Goal: Task Accomplishment & Management: Manage account settings

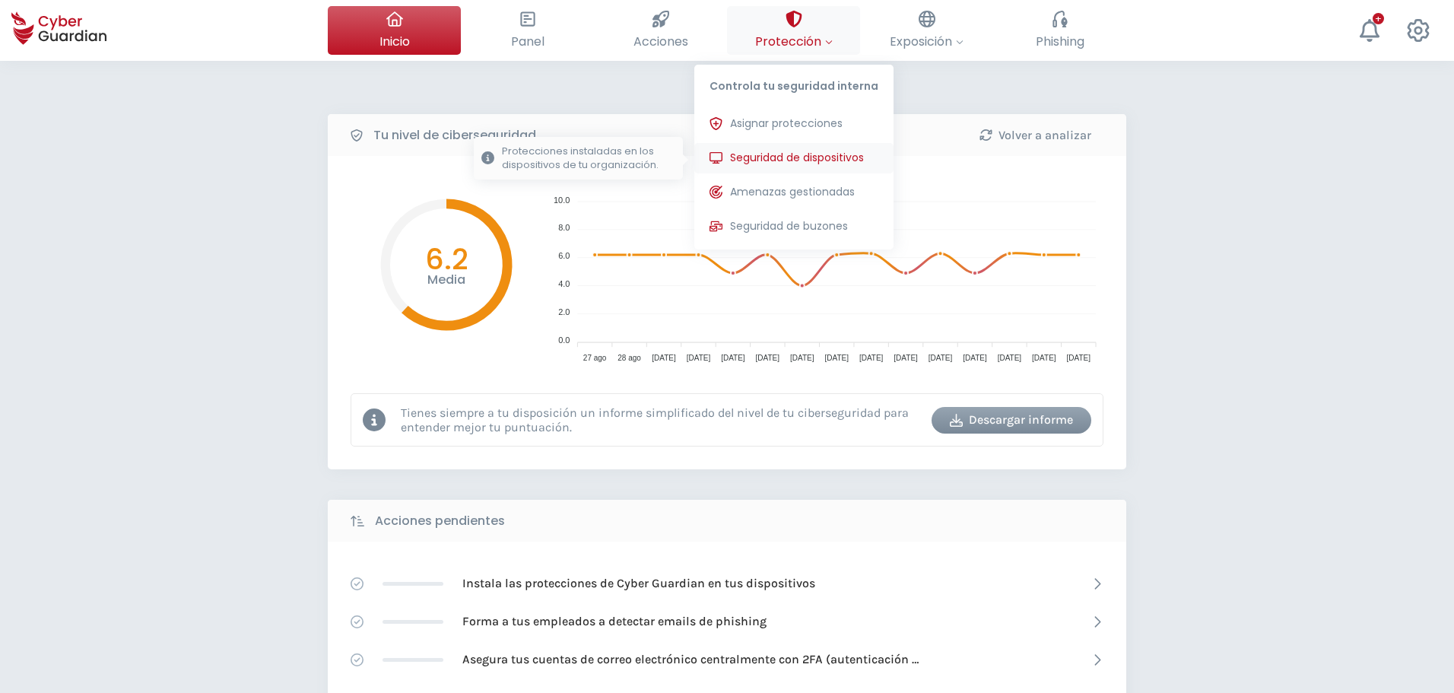
click at [787, 154] on span "Seguridad de dispositivos" at bounding box center [797, 158] width 134 height 16
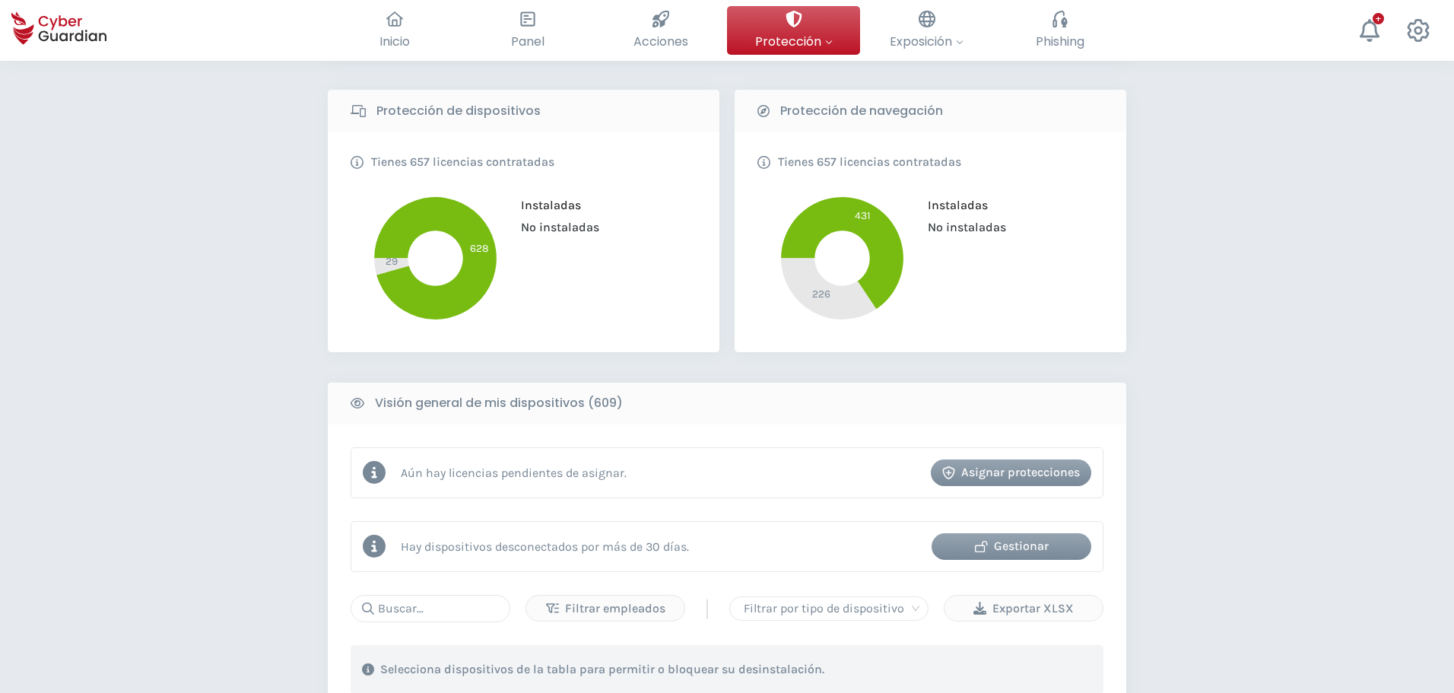
scroll to position [608, 0]
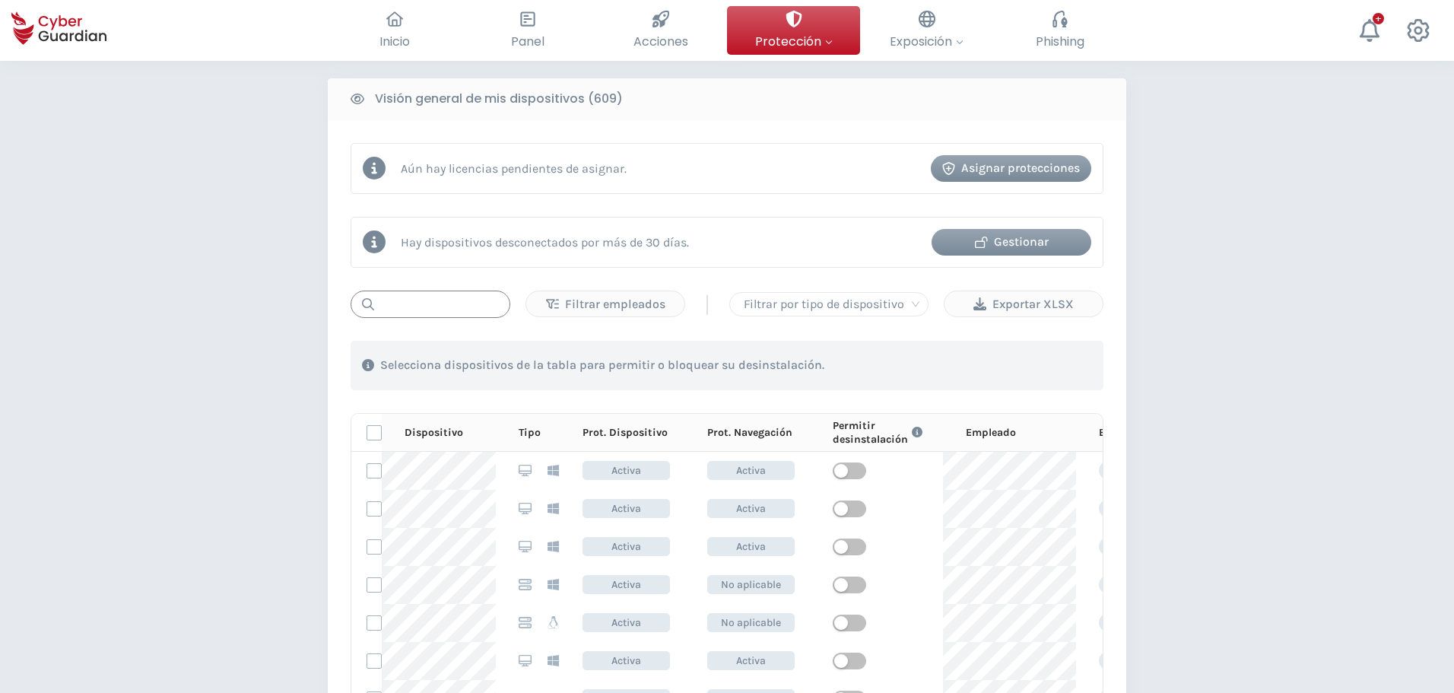
click at [424, 311] on input "text" at bounding box center [431, 304] width 160 height 27
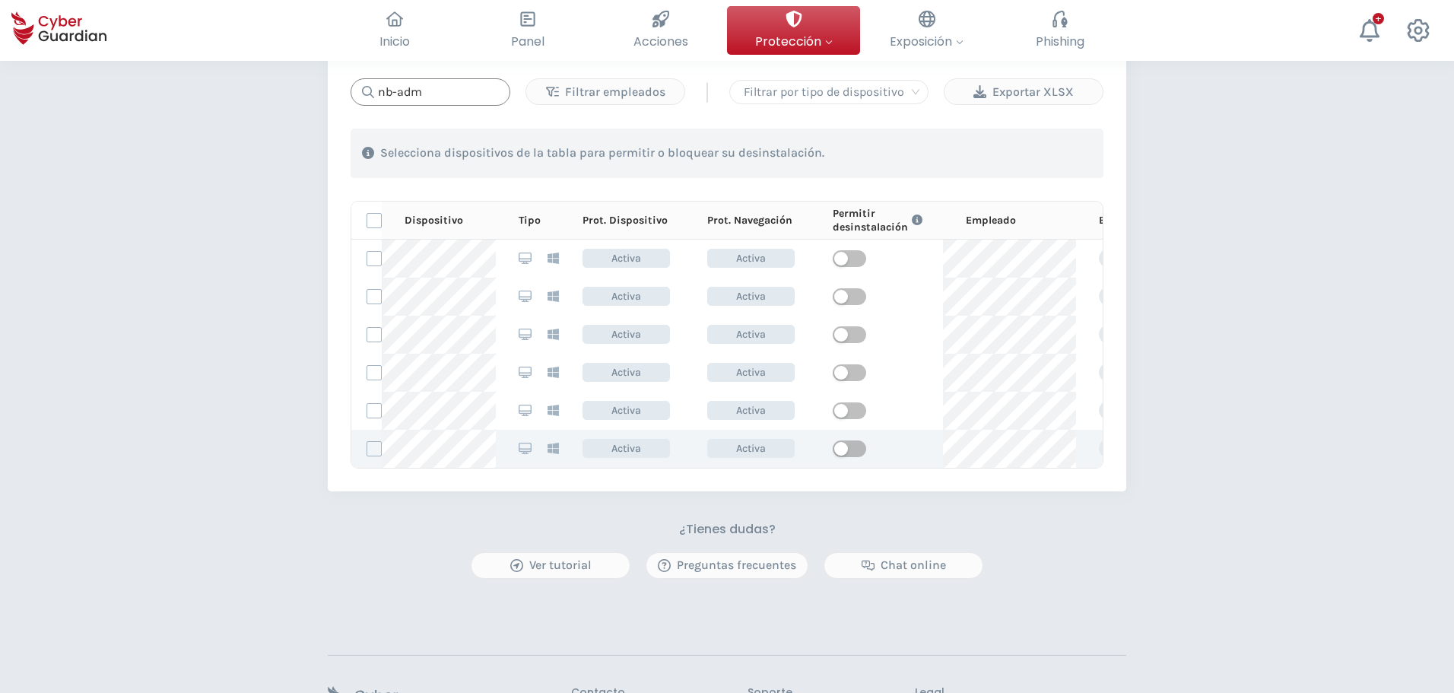
scroll to position [807, 0]
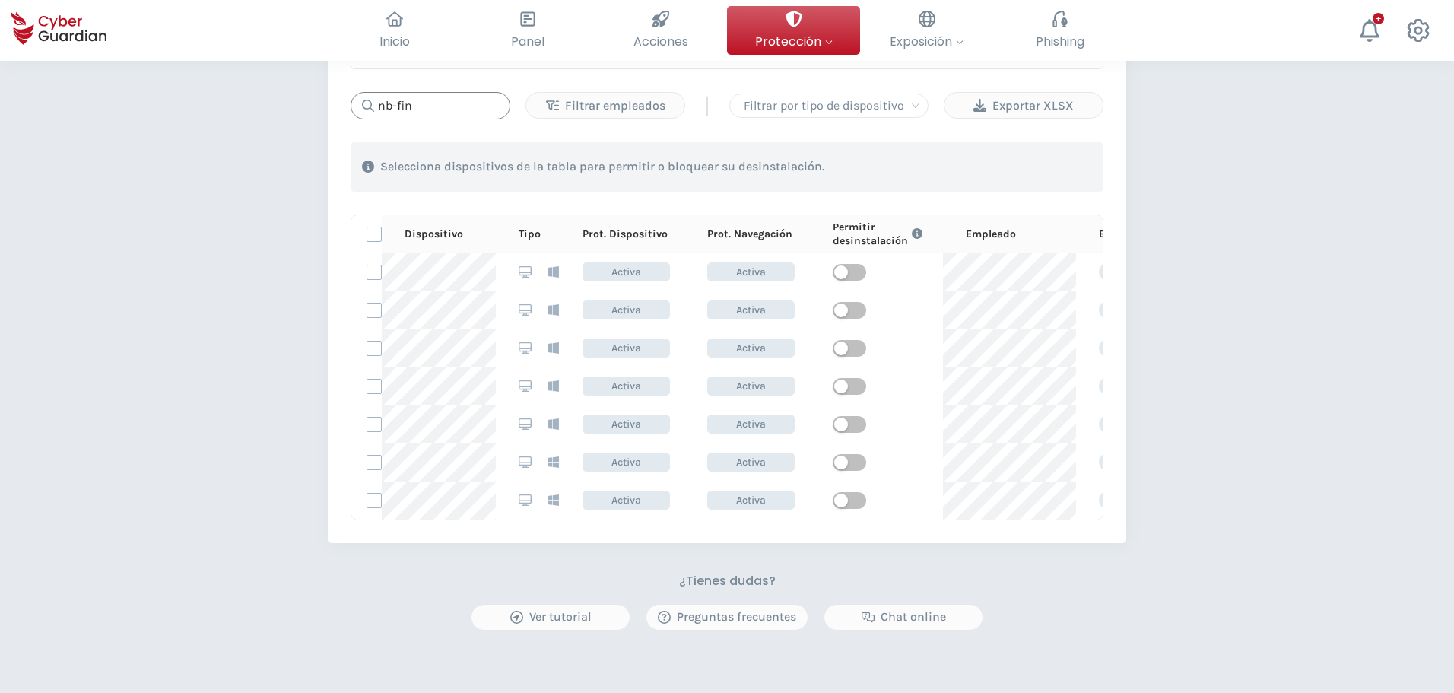
type input "nb-fin"
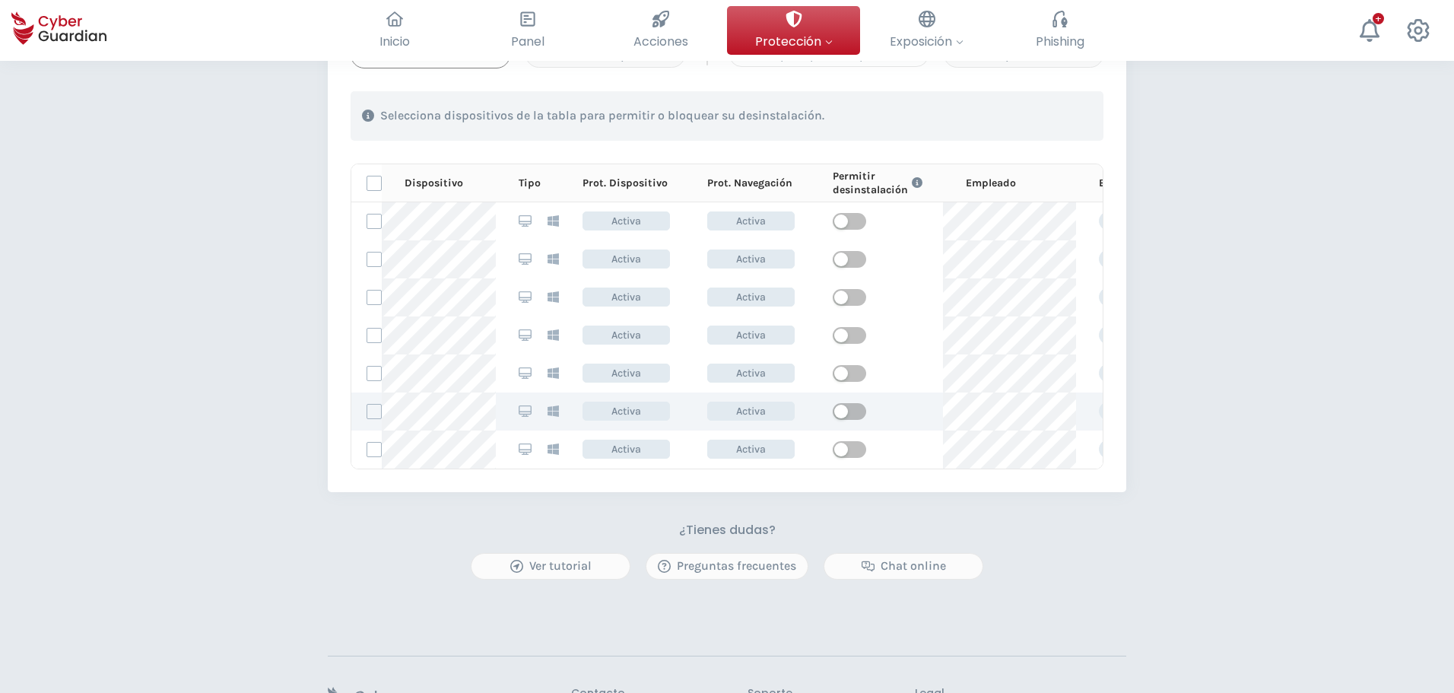
scroll to position [883, 0]
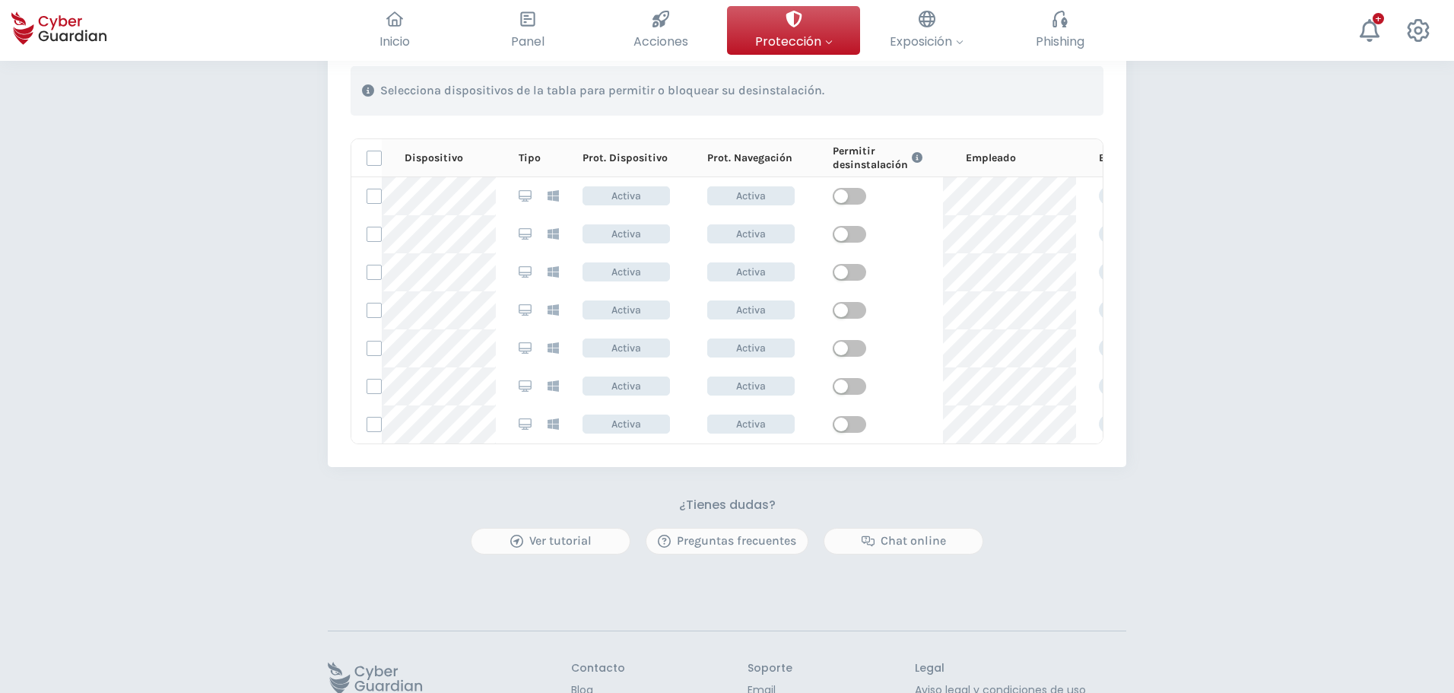
click at [1448, 15] on div "Inicio El resumen de tu ciberseguridad Panel Revisa toda tu seguridad de un vis…" at bounding box center [727, 30] width 1454 height 61
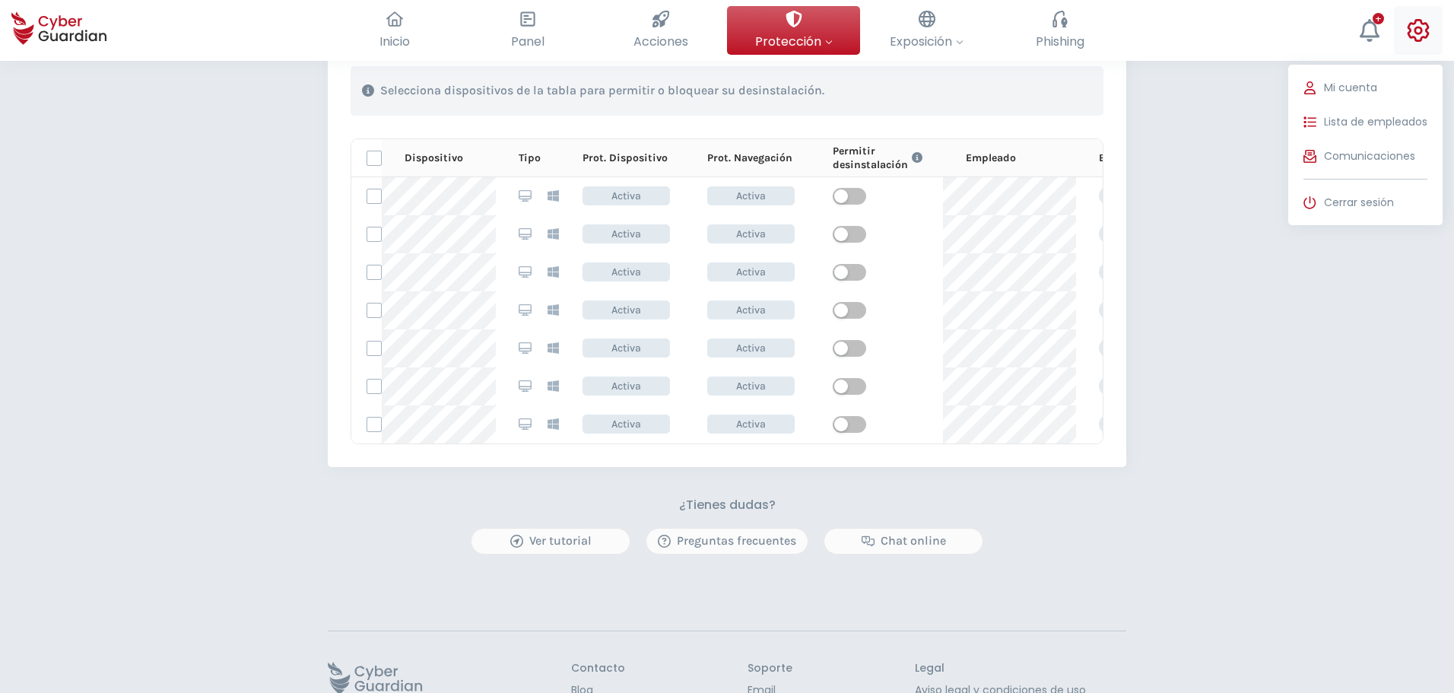
click at [1426, 28] on icon at bounding box center [1418, 30] width 23 height 23
click at [1356, 120] on span "Lista de empleados" at bounding box center [1375, 122] width 103 height 16
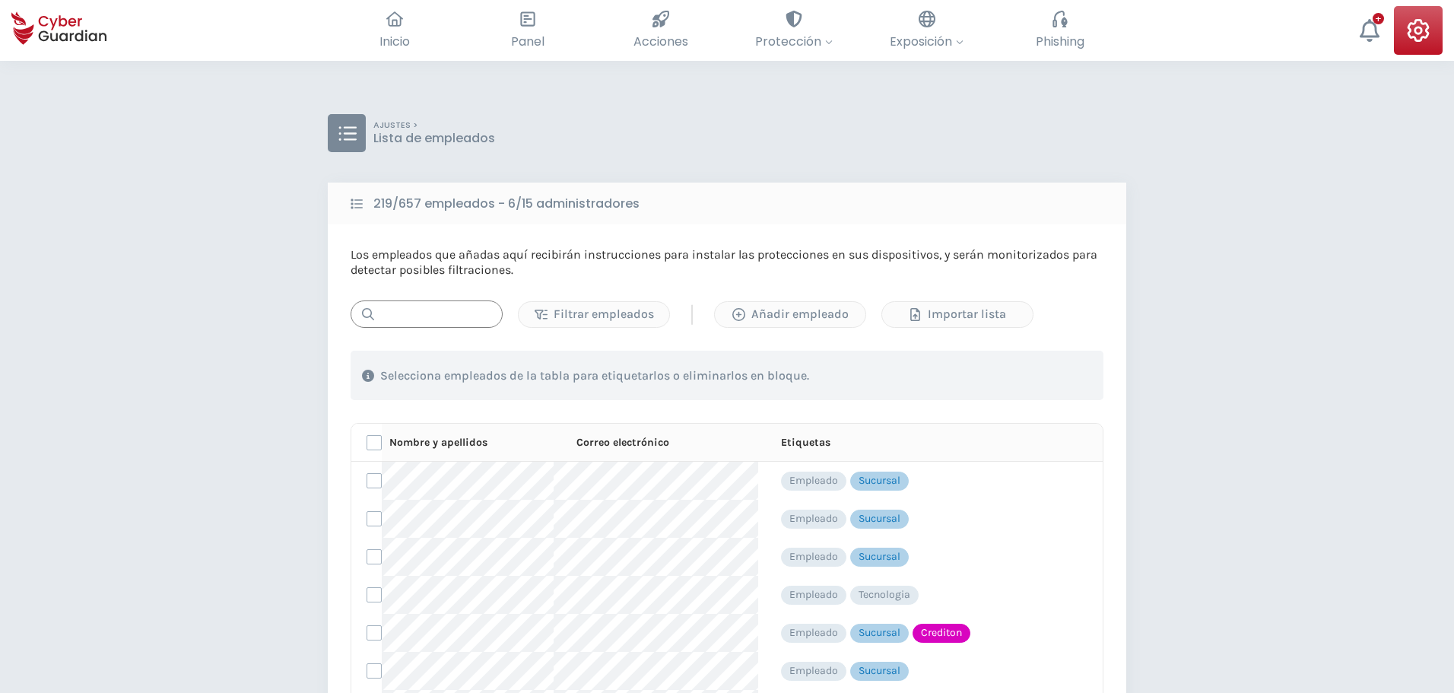
click at [452, 313] on input "text" at bounding box center [427, 313] width 152 height 27
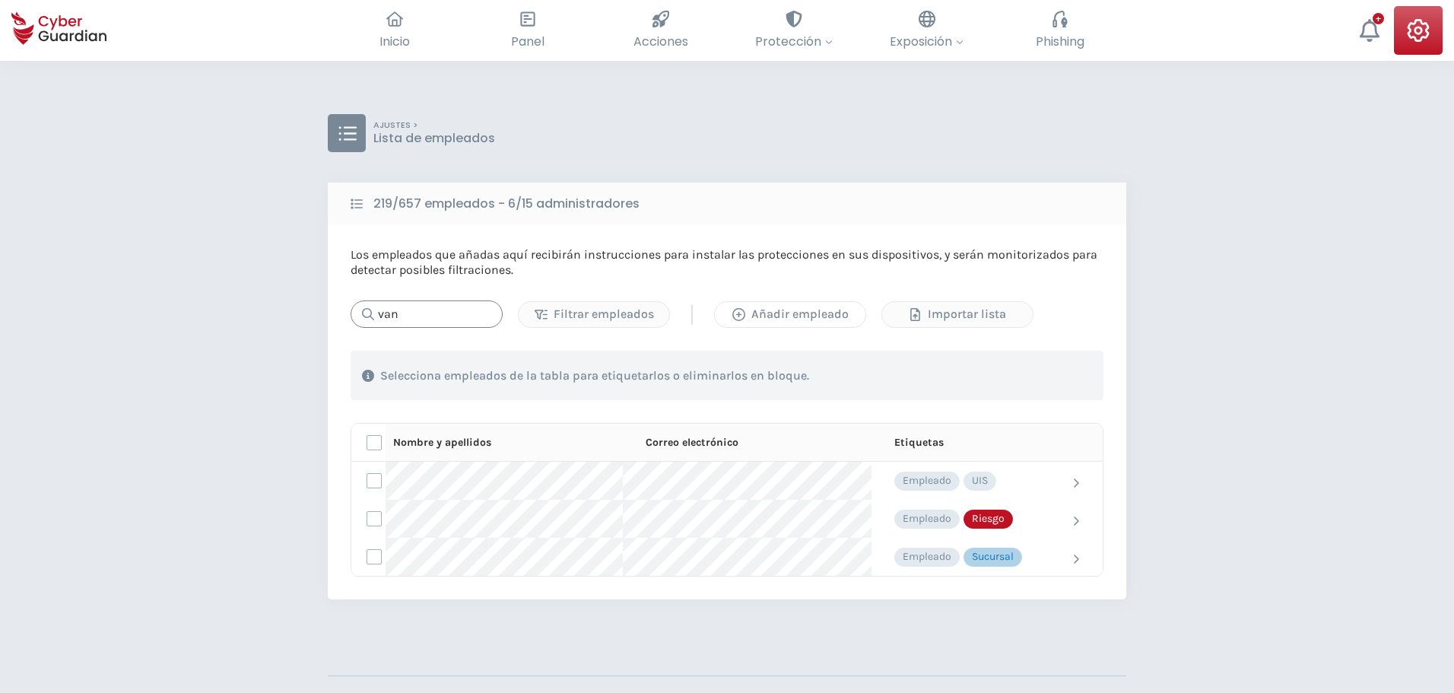
type input "van"
click at [807, 319] on div "Añadir empleado" at bounding box center [790, 314] width 128 height 18
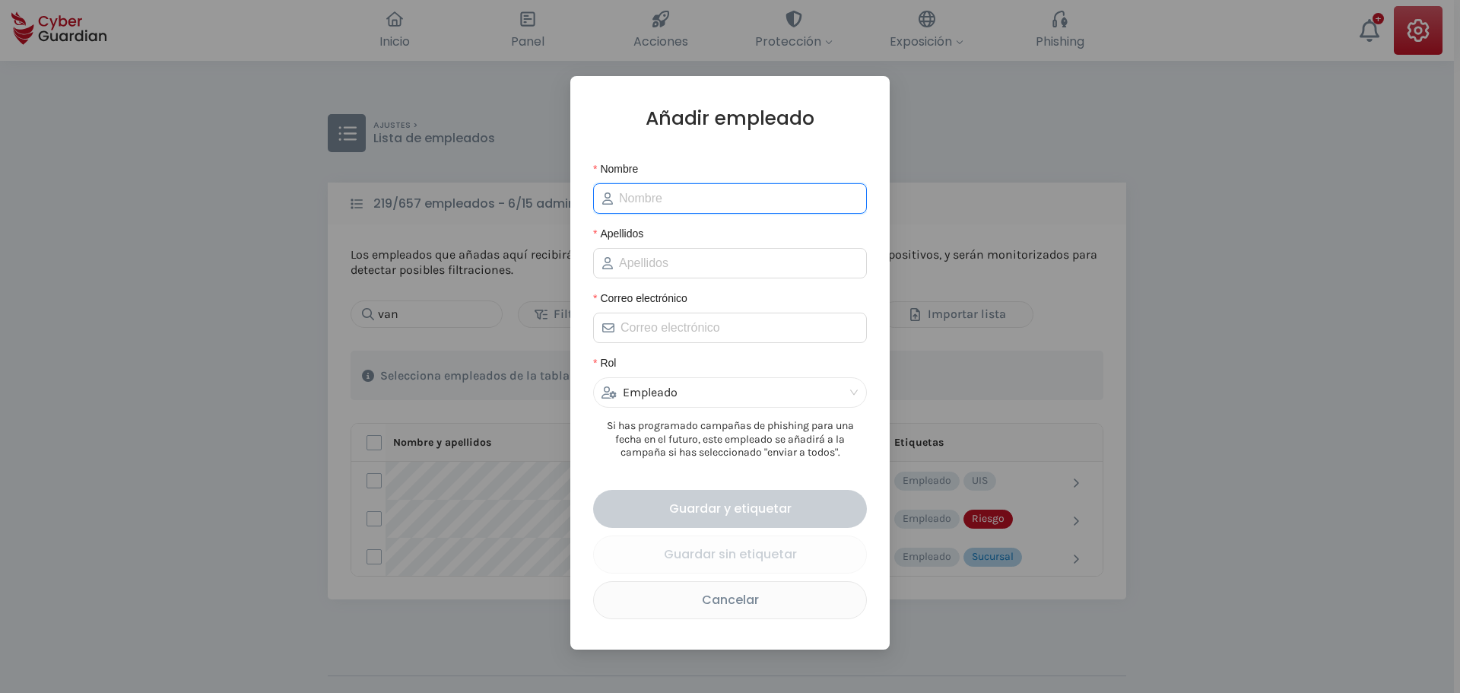
click at [672, 202] on input "Nombre" at bounding box center [738, 198] width 239 height 18
type input "Vanesa"
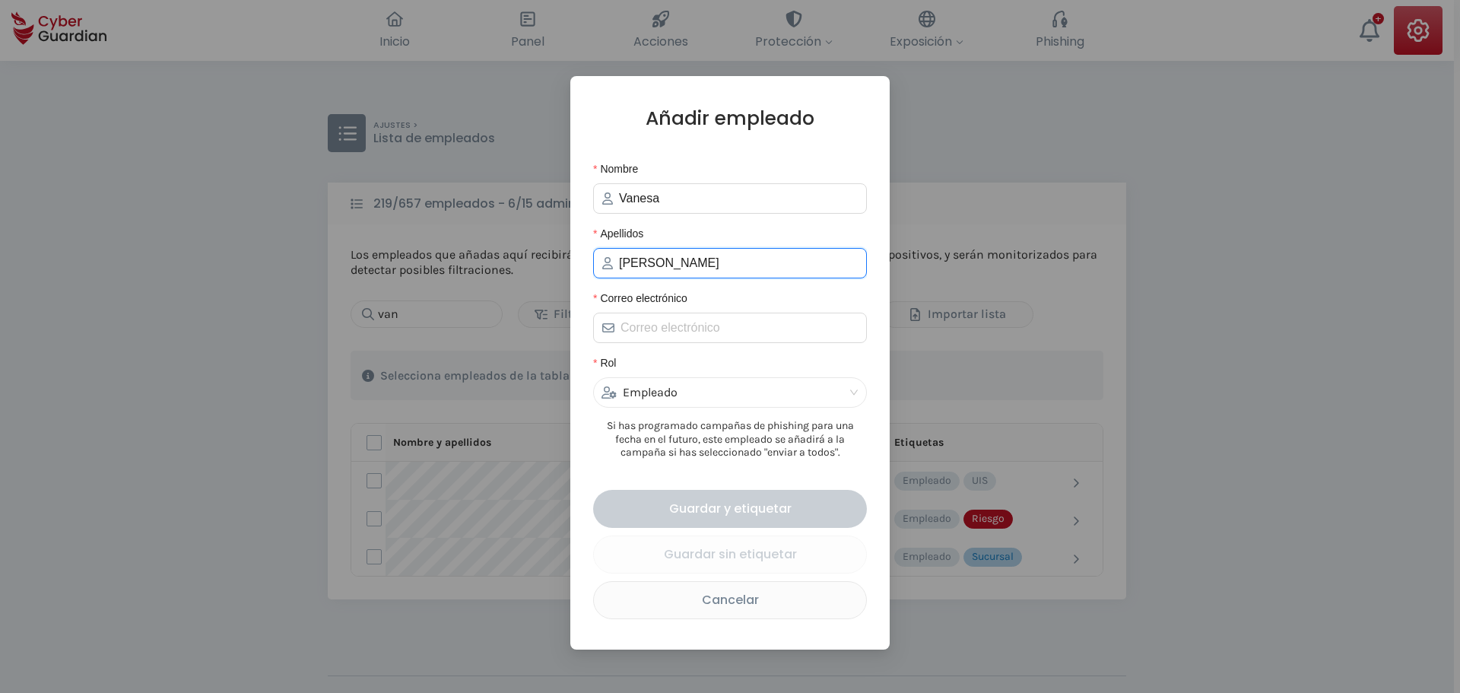
type input "[PERSON_NAME]"
drag, startPoint x: 665, startPoint y: 206, endPoint x: 562, endPoint y: 208, distance: 102.7
click at [562, 208] on div "Añadir empleado Nombre Vanesa Apellidos [PERSON_NAME] Correo electrónico Rol Em…" at bounding box center [730, 346] width 1460 height 693
paste input "sa"
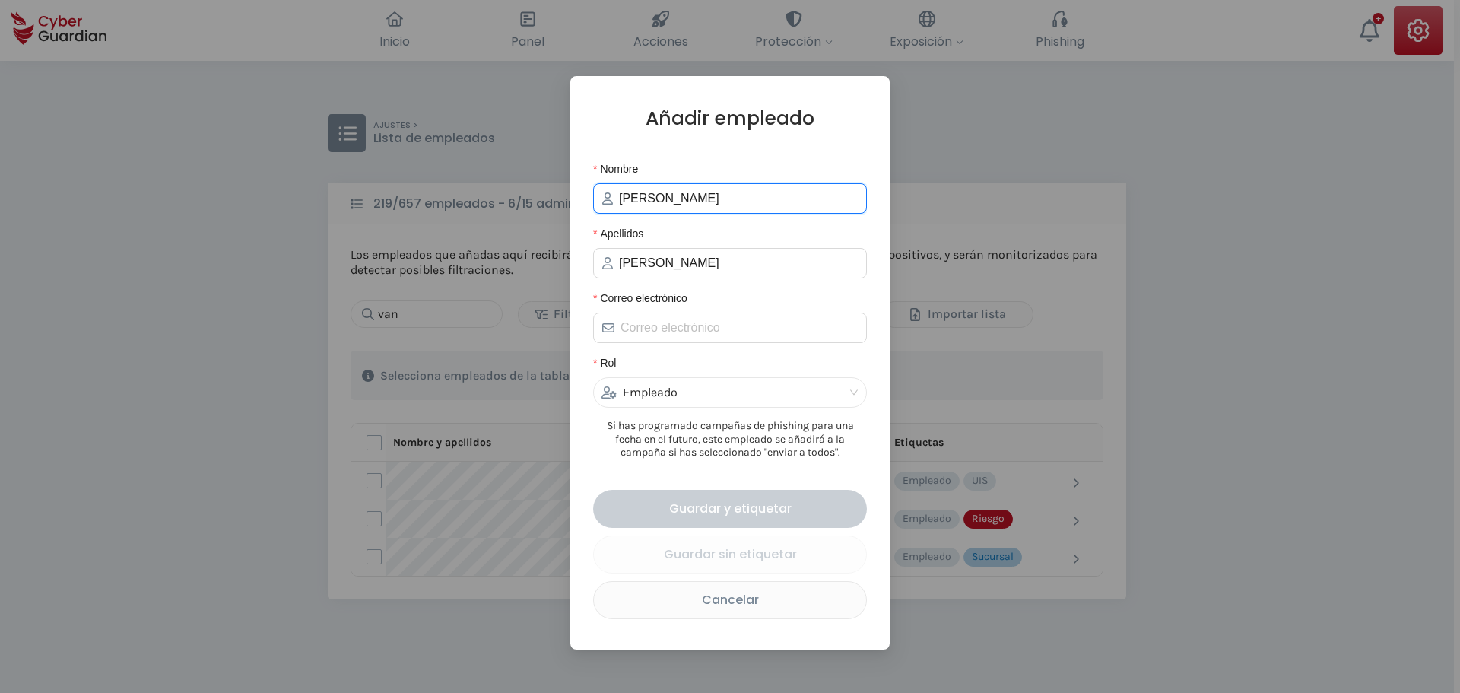
type input "[PERSON_NAME]"
click at [666, 330] on input "Correo electrónico" at bounding box center [739, 328] width 237 height 18
paste input "[EMAIL_ADDRESS][DOMAIN_NAME]"
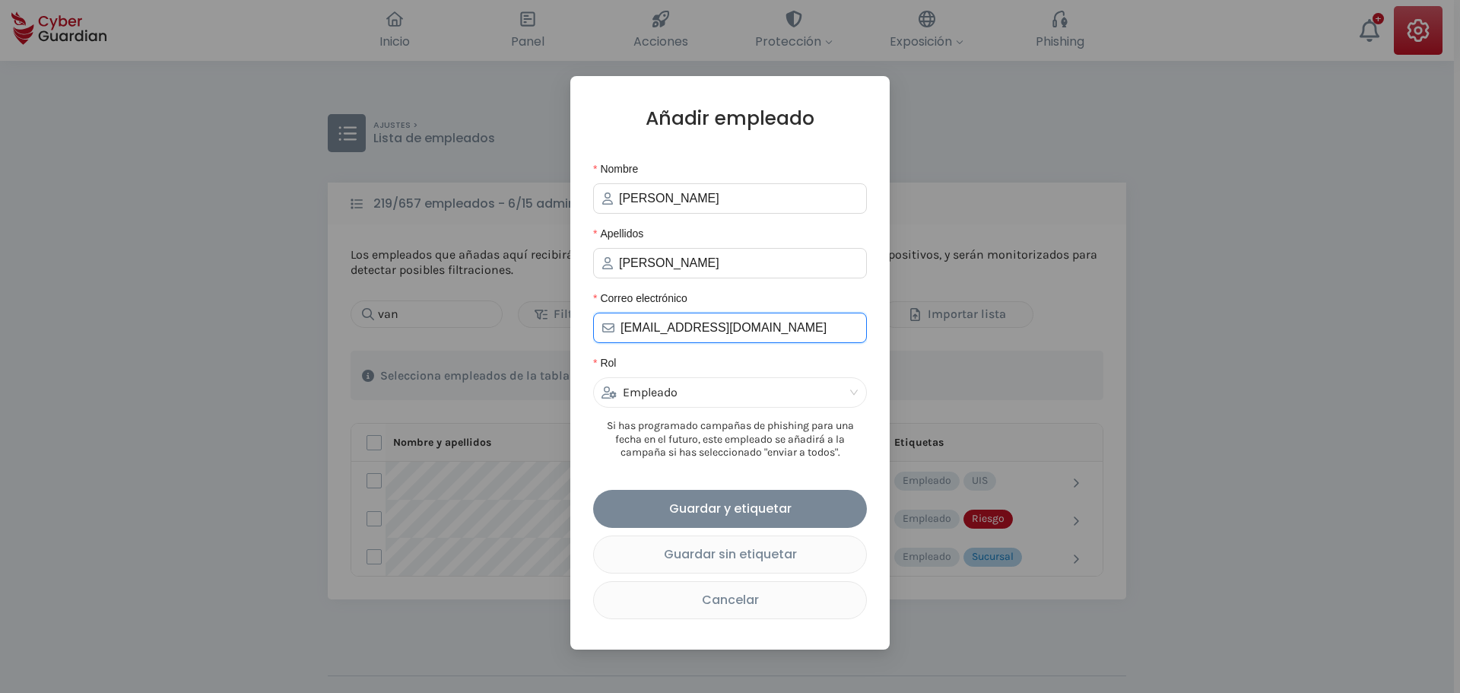
type input "[EMAIL_ADDRESS][DOMAIN_NAME]"
click at [703, 239] on div "Apellidos" at bounding box center [730, 236] width 274 height 23
click at [697, 257] on input "[PERSON_NAME]" at bounding box center [738, 263] width 239 height 18
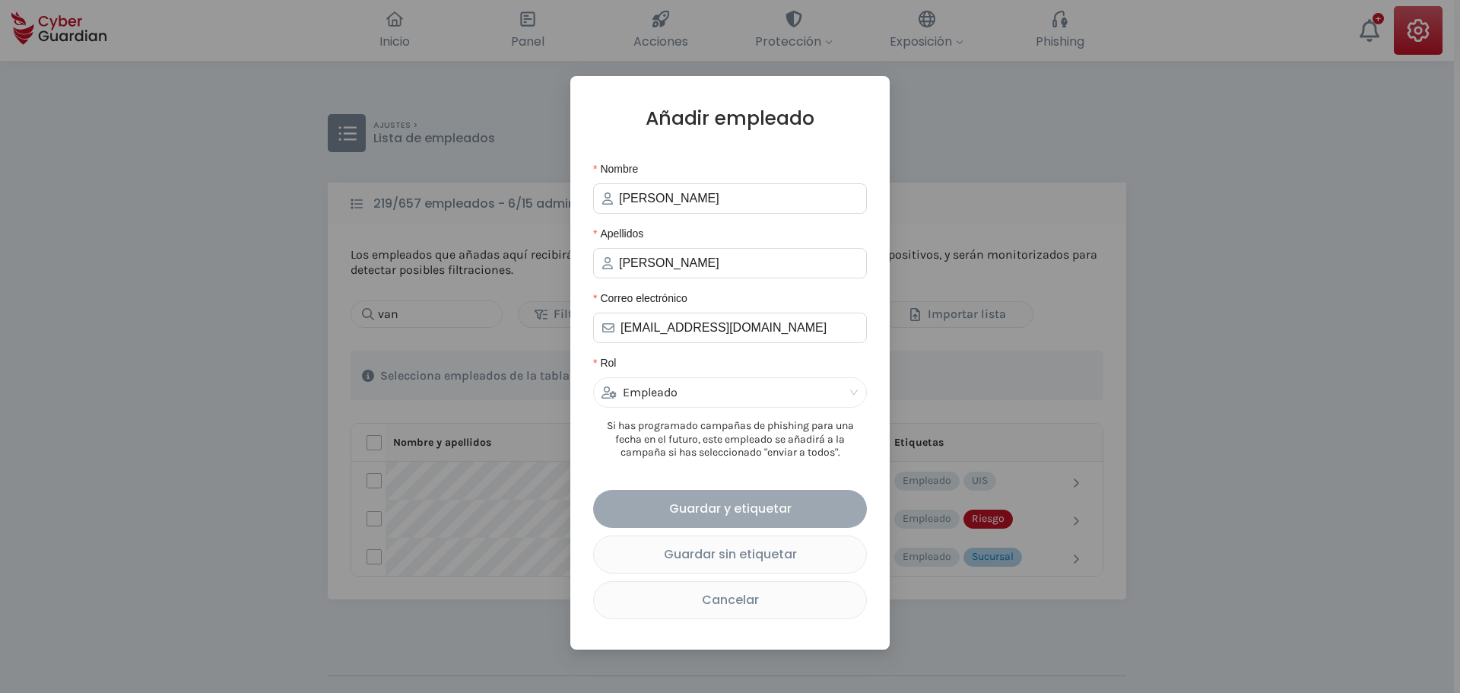
click at [713, 510] on div "Guardar y etiquetar" at bounding box center [730, 508] width 251 height 19
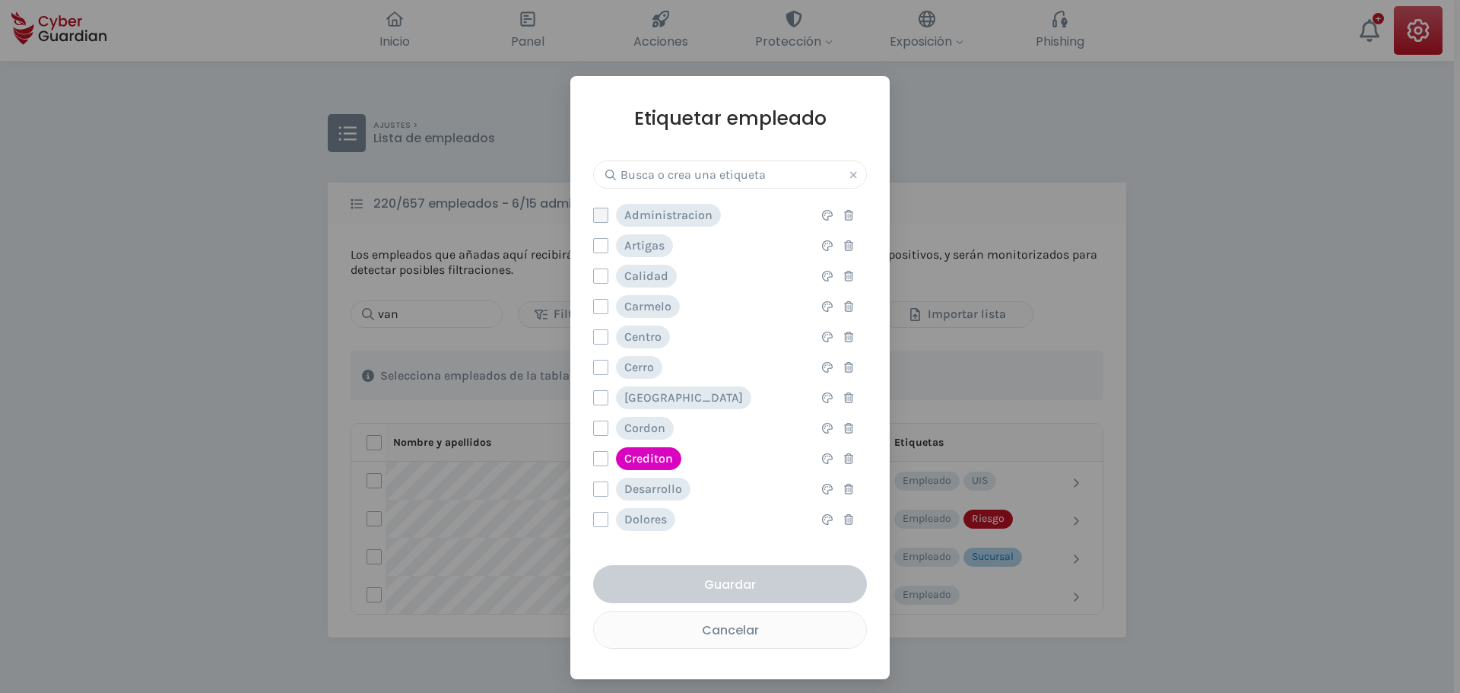
click at [603, 214] on label at bounding box center [600, 215] width 15 height 15
click at [594, 214] on input "checkbox" at bounding box center [594, 215] width 0 height 14
click at [756, 586] on div "Guardar" at bounding box center [730, 584] width 251 height 19
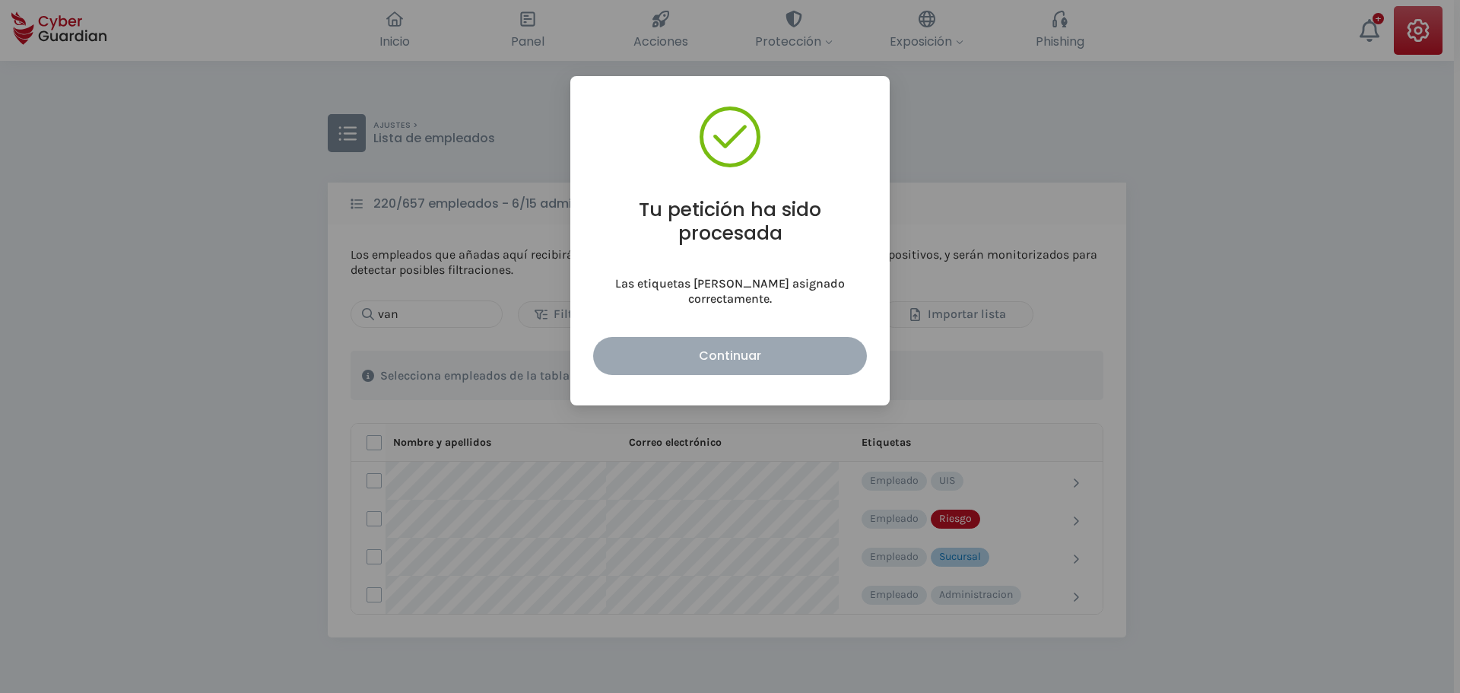
click at [749, 346] on div "Continuar" at bounding box center [730, 355] width 251 height 19
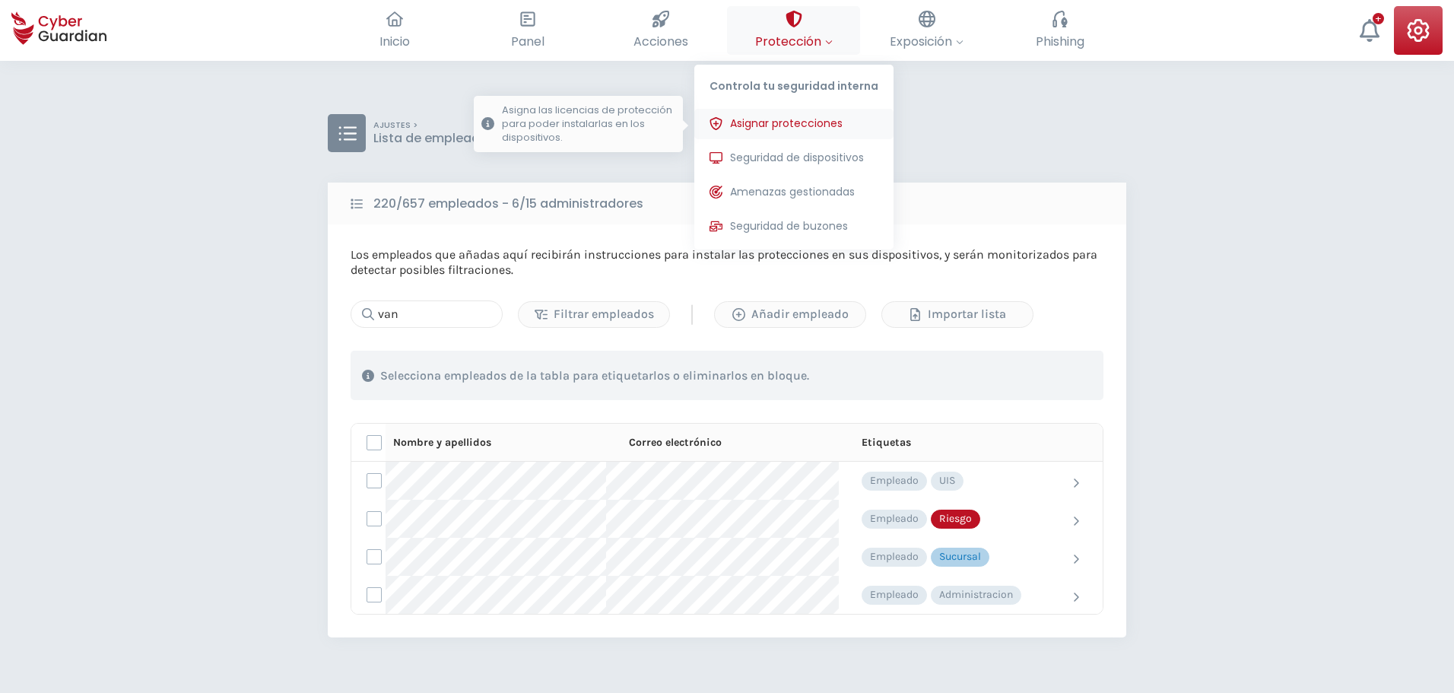
click at [802, 125] on span "Asignar protecciones" at bounding box center [786, 124] width 113 height 16
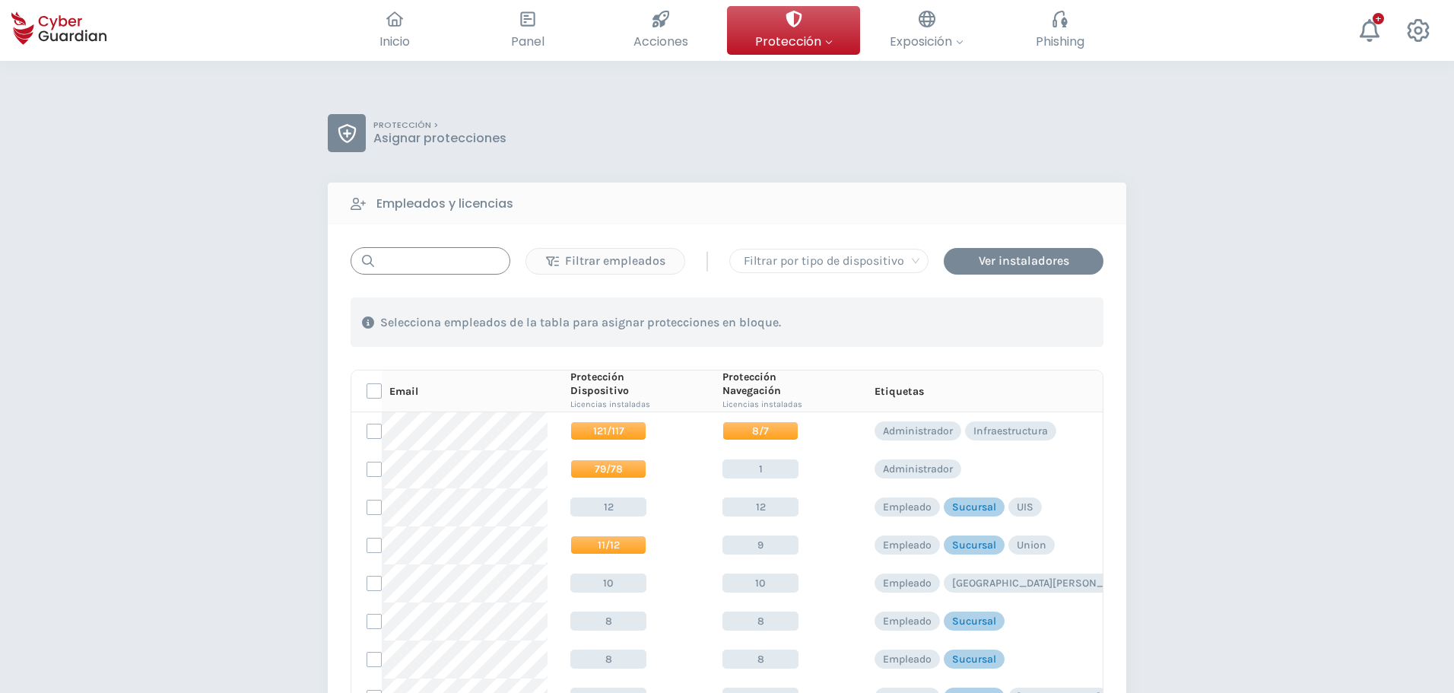
click at [434, 266] on input "text" at bounding box center [431, 260] width 160 height 27
paste input "[EMAIL_ADDRESS][DOMAIN_NAME]"
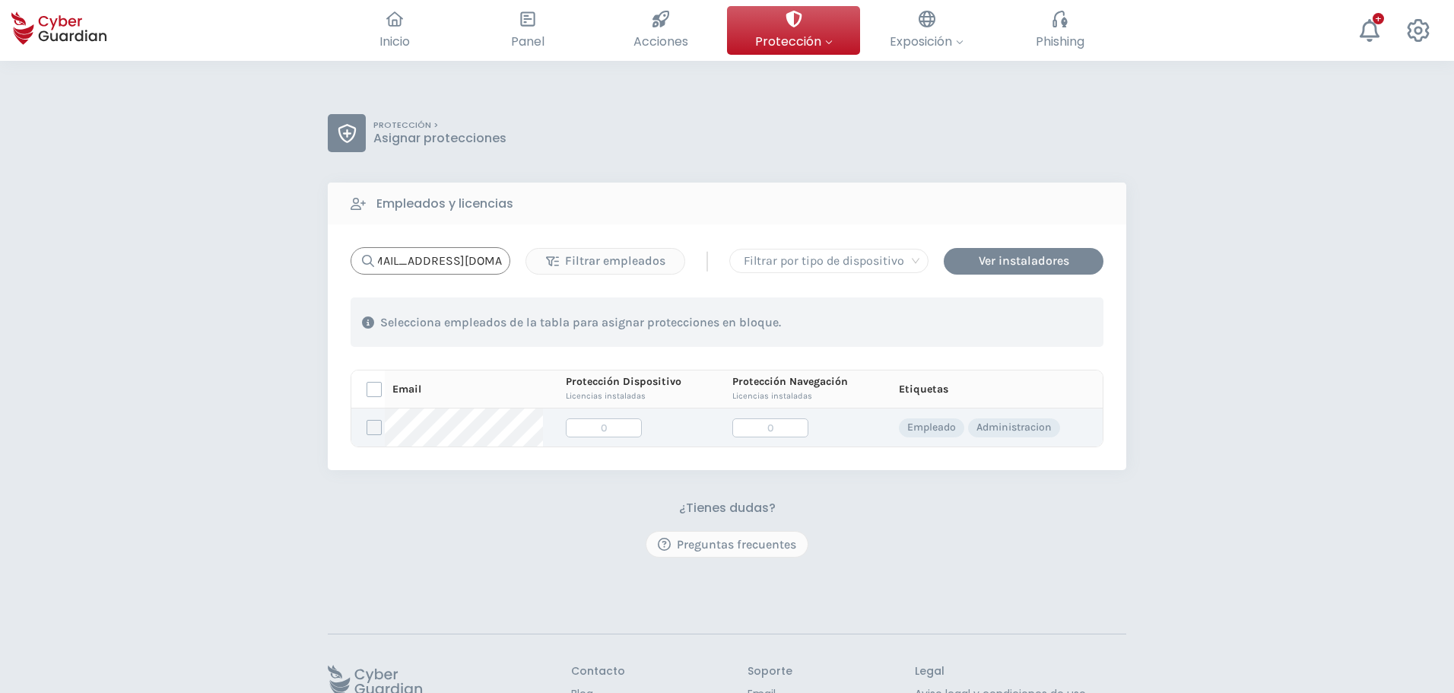
type input "[EMAIL_ADDRESS][DOMAIN_NAME]"
click at [370, 430] on label at bounding box center [374, 427] width 15 height 15
click at [367, 430] on input "checkbox" at bounding box center [367, 428] width 0 height 14
click at [1018, 327] on div "Asignar protecciones" at bounding box center [1011, 322] width 138 height 18
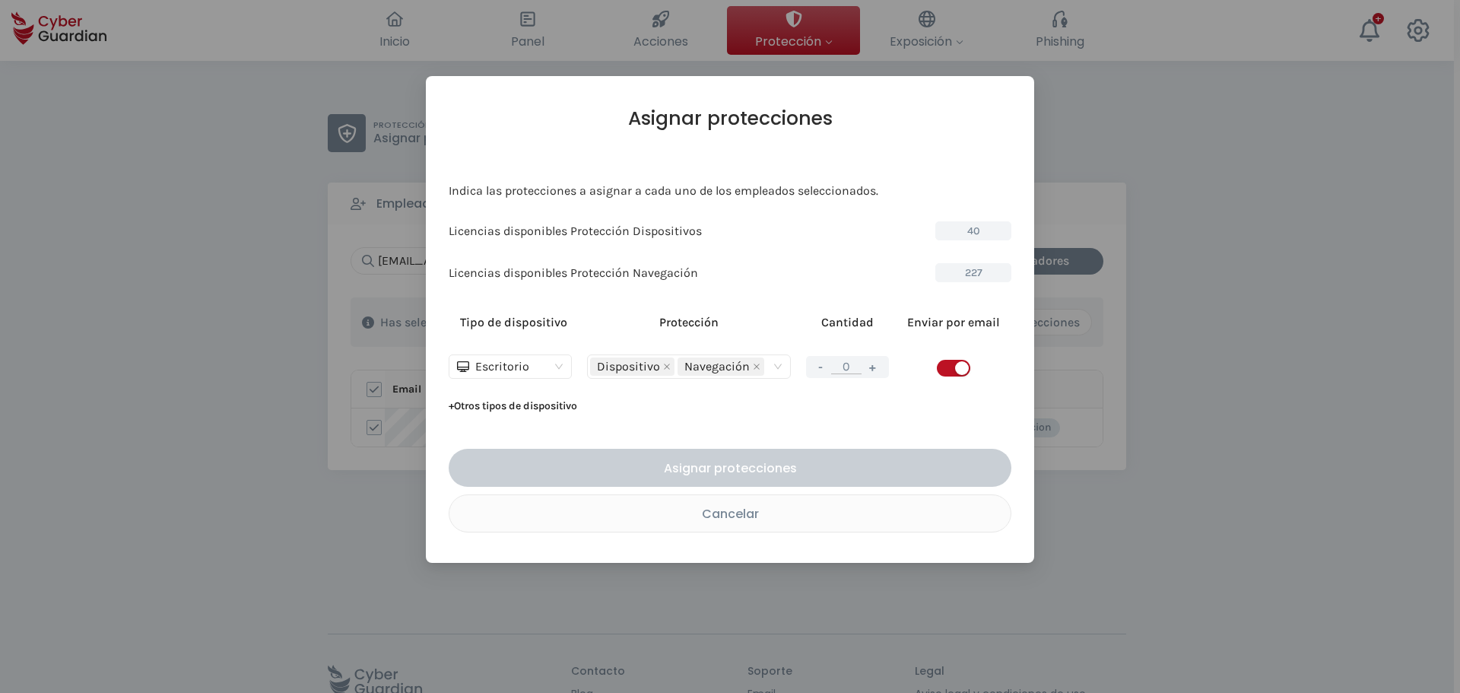
click at [933, 362] on td at bounding box center [954, 366] width 115 height 55
click at [942, 364] on span "button" at bounding box center [953, 368] width 33 height 17
click at [861, 377] on div "- 0 +" at bounding box center [847, 367] width 83 height 22
click at [867, 370] on button "+" at bounding box center [873, 366] width 18 height 19
type input "1"
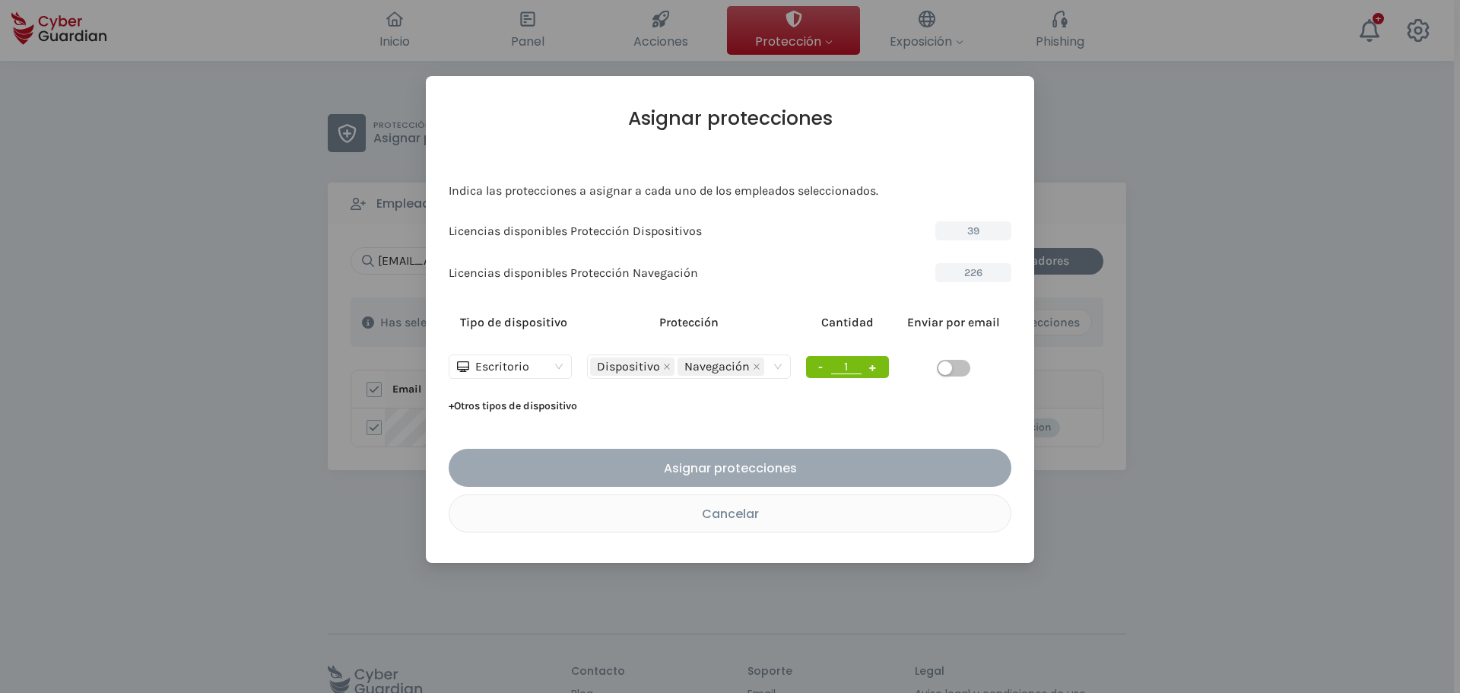
click at [733, 462] on div "Asignar protecciones" at bounding box center [730, 468] width 540 height 19
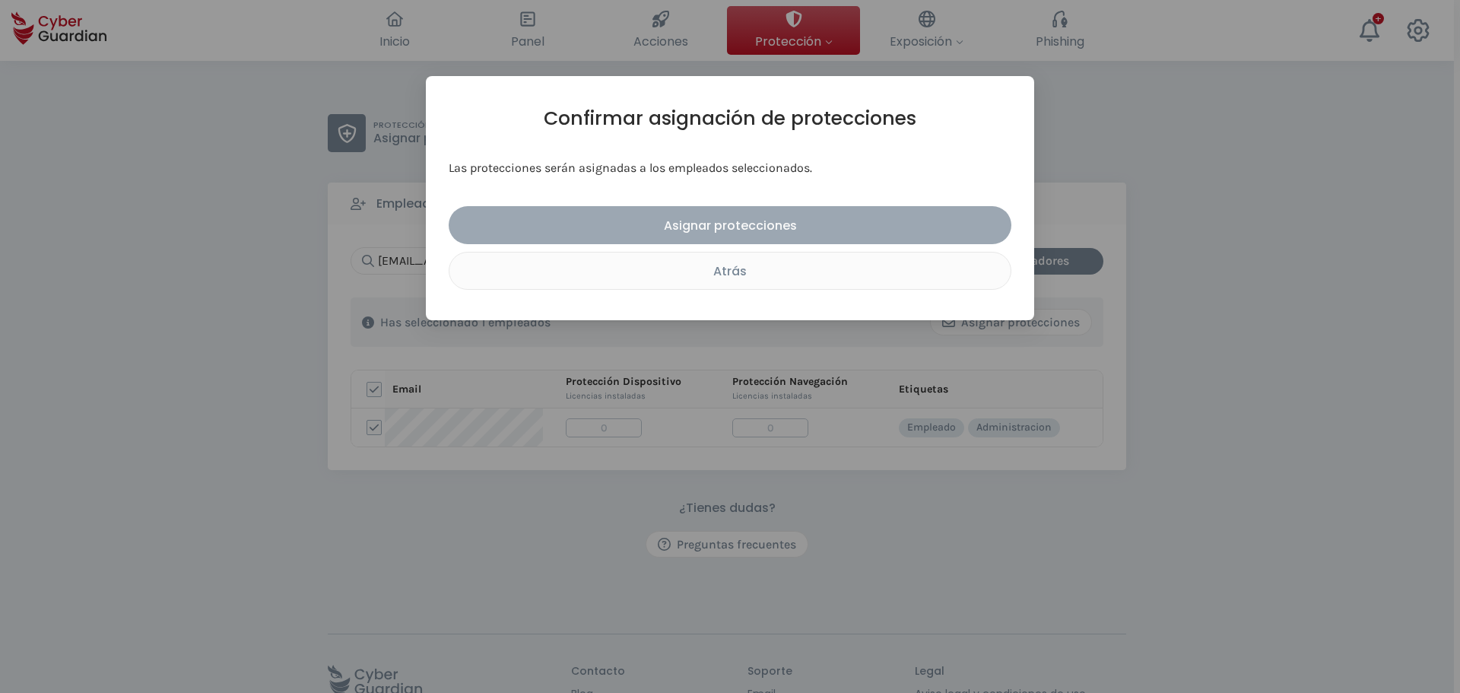
click at [775, 231] on div "Asignar protecciones" at bounding box center [730, 225] width 540 height 19
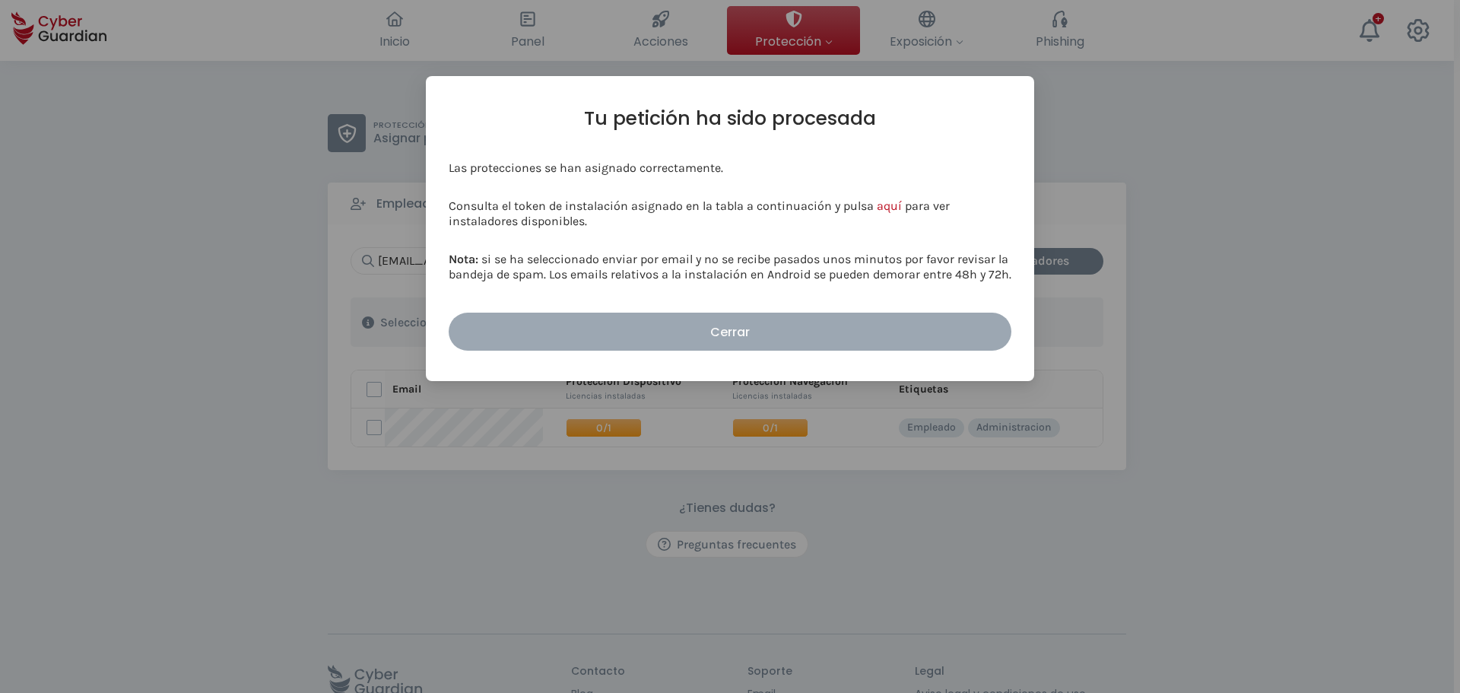
click at [745, 329] on div "Cerrar" at bounding box center [730, 331] width 540 height 19
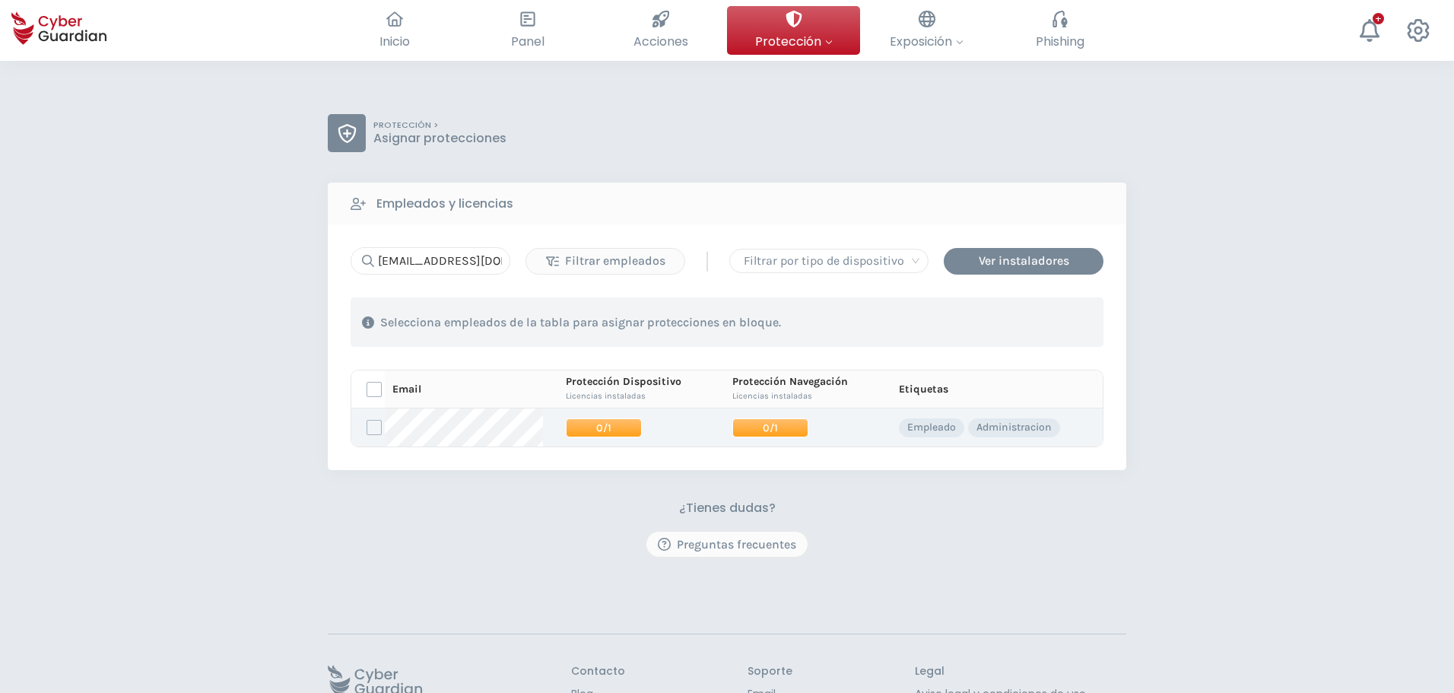
click at [773, 428] on span "0/1" at bounding box center [770, 427] width 76 height 19
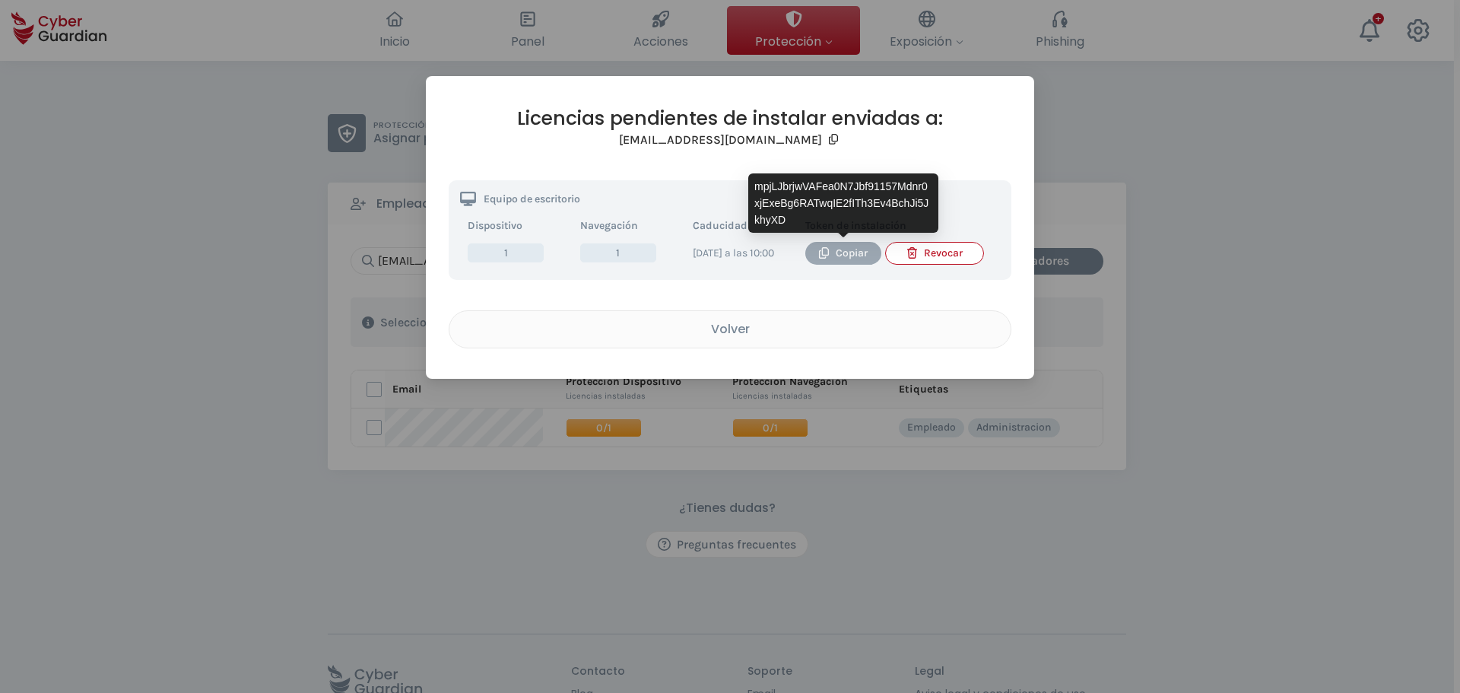
click at [847, 257] on div "Copiar" at bounding box center [843, 253] width 53 height 17
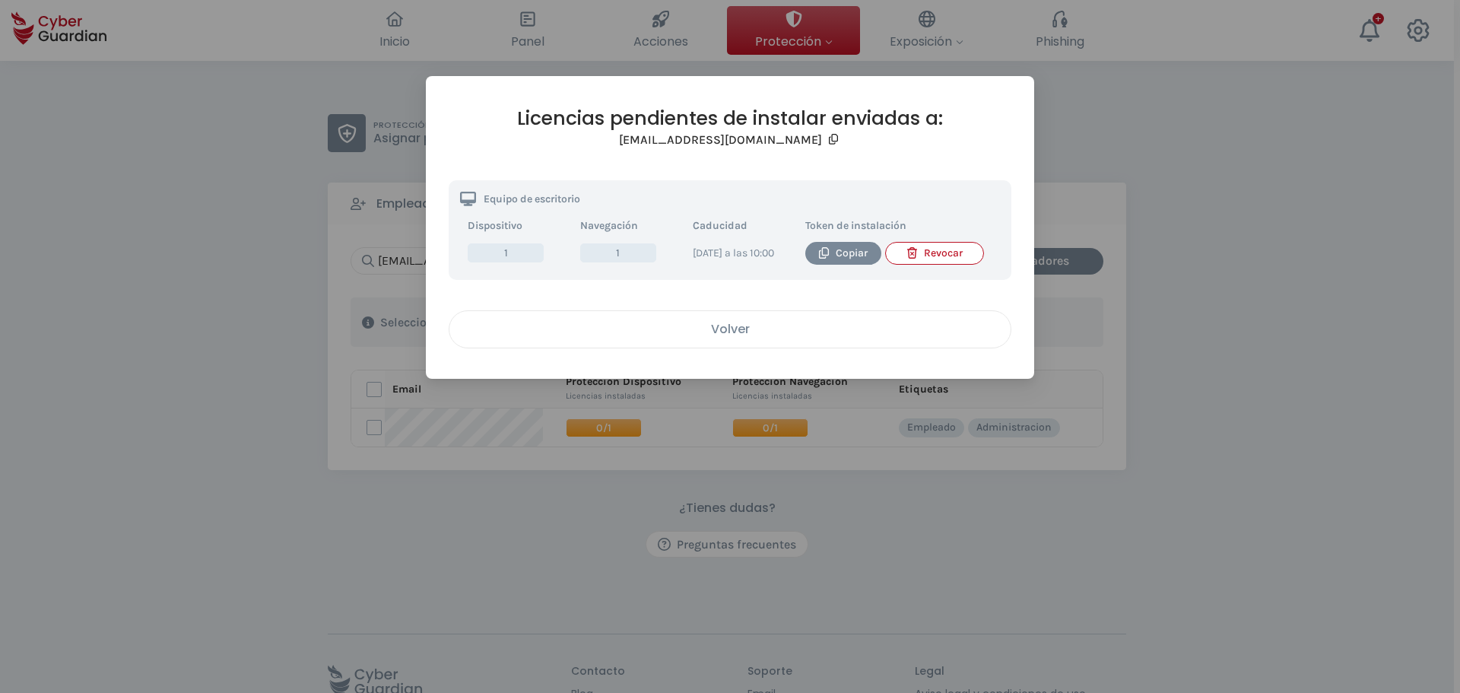
click at [737, 324] on button "Volver" at bounding box center [730, 329] width 563 height 38
